Goal: Browse casually: Explore the website without a specific task or goal

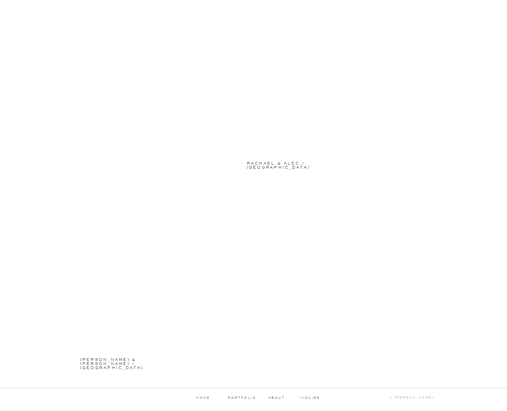
scroll to position [1611, 0]
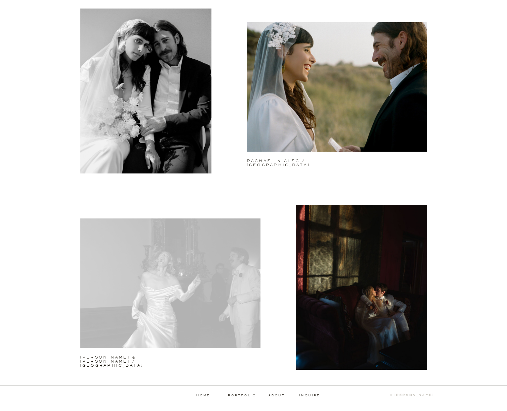
click at [154, 242] on div at bounding box center [170, 282] width 180 height 129
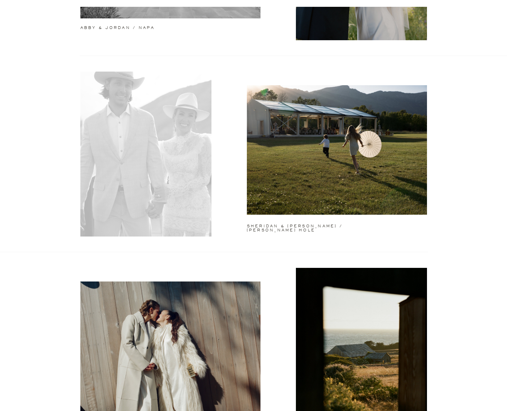
scroll to position [279, 0]
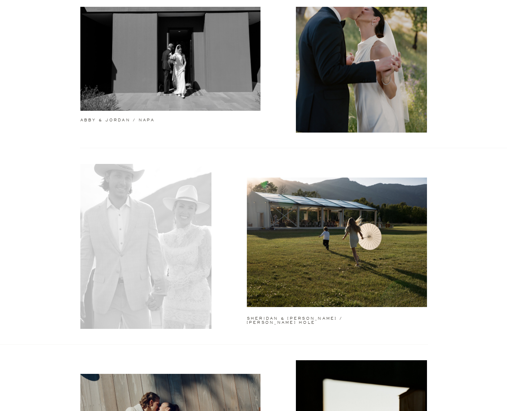
click at [154, 196] on div at bounding box center [145, 246] width 131 height 165
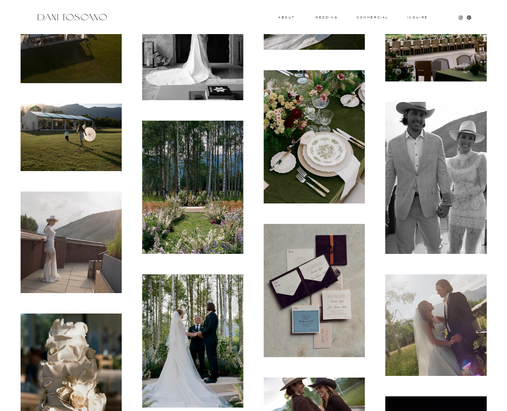
scroll to position [322, 0]
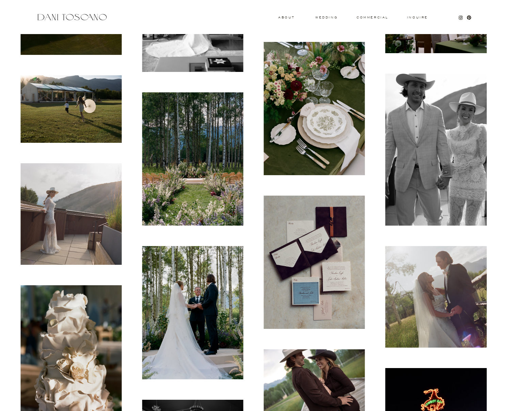
click at [206, 188] on img at bounding box center [192, 158] width 101 height 133
